Goal: Navigation & Orientation: Find specific page/section

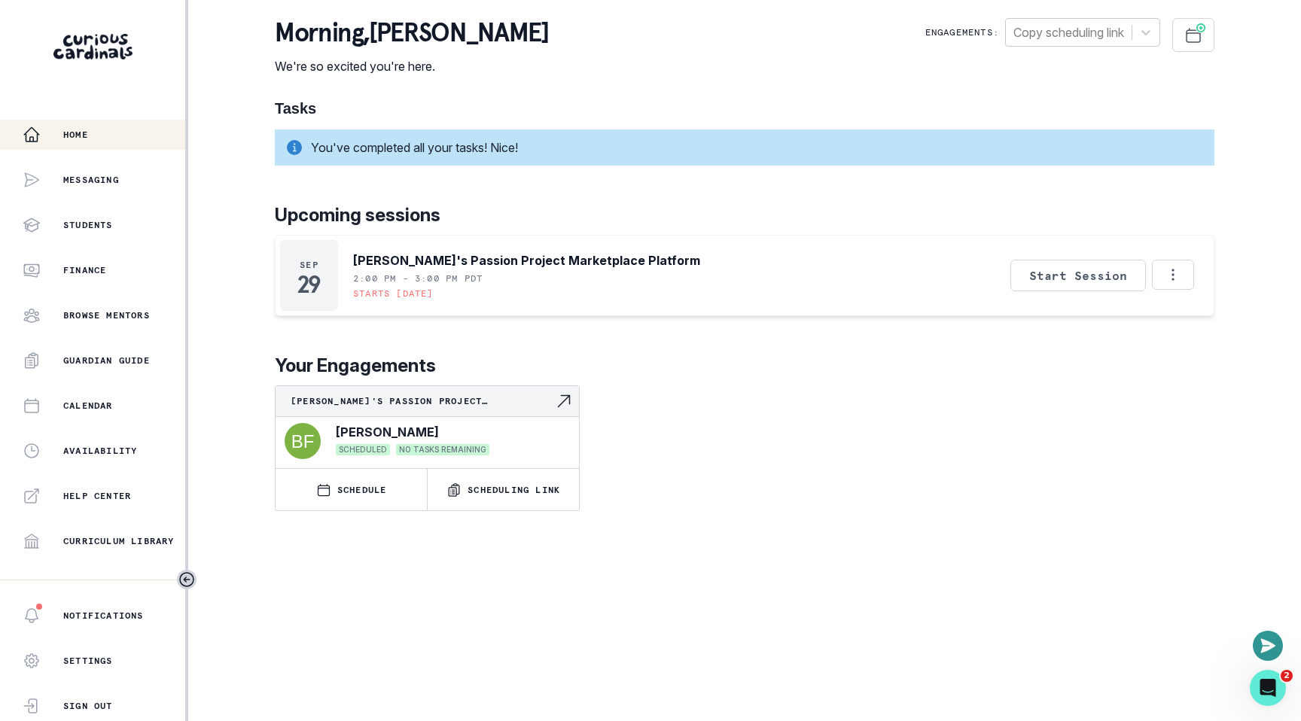
click at [233, 364] on div "Home Messaging Students Finance Browse Mentors Guardian Guide Calendar Availabi…" at bounding box center [650, 360] width 1301 height 721
click at [97, 132] on div "Home" at bounding box center [104, 135] width 163 height 18
